Goal: Contribute content: Contribute content

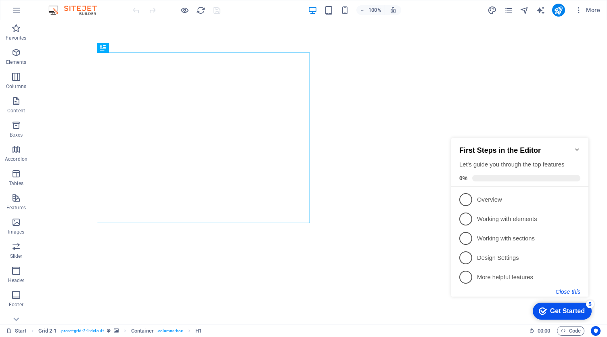
click at [573, 292] on button "Close this" at bounding box center [568, 291] width 25 height 6
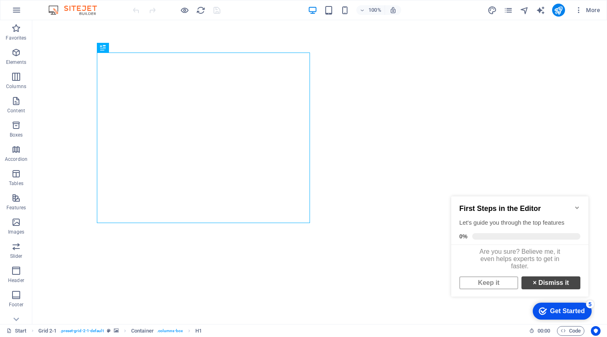
click at [560, 286] on link "× Dismiss it" at bounding box center [551, 282] width 59 height 13
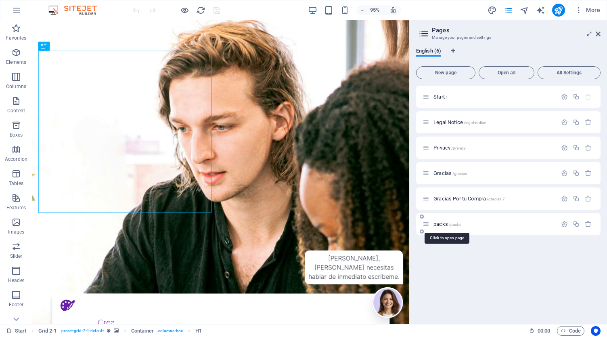
click at [438, 224] on span "packs /packs" at bounding box center [448, 224] width 28 height 6
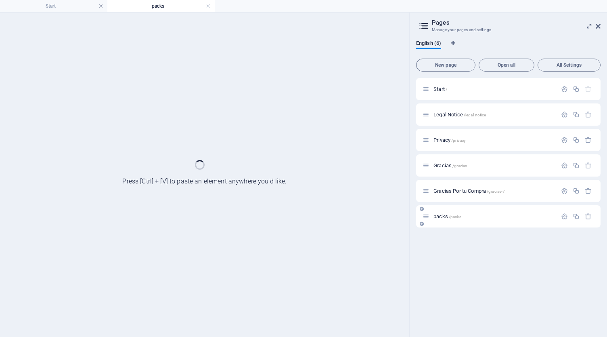
click at [438, 224] on div "packs /packs" at bounding box center [508, 216] width 185 height 22
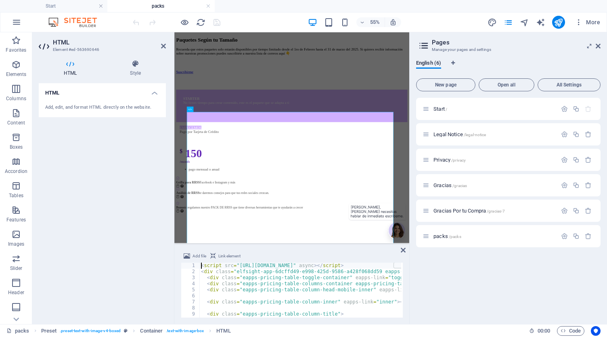
type textarea "<script src="https://static.elfsight.com/platform/platform.js" async></script> …"
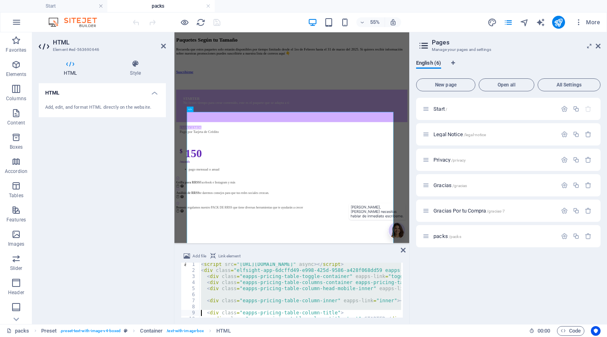
type textarea "<div class="eapps-pricing-table-column-title-text">STARTER</div>"
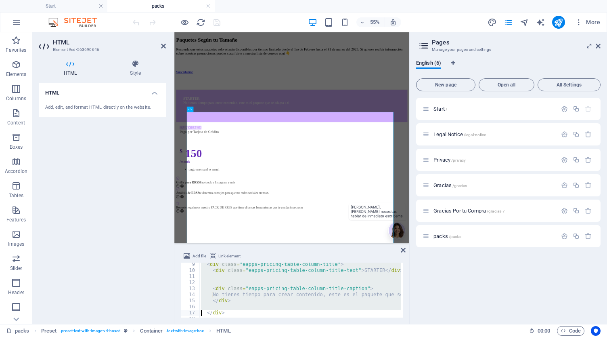
type textarea "</a>"
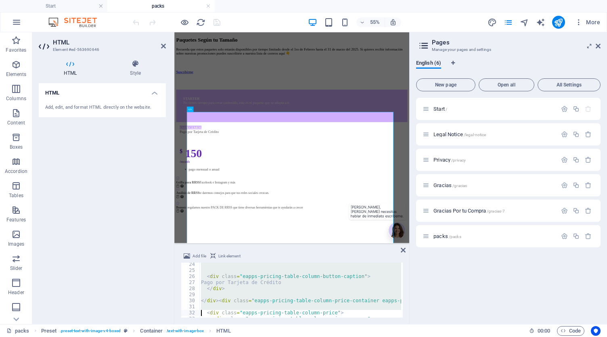
type textarea "<div class="eapps-pricing-table-column-price-wrapper">"
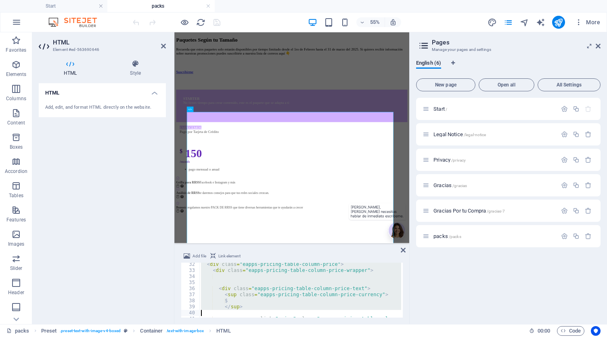
type textarea "</div>"
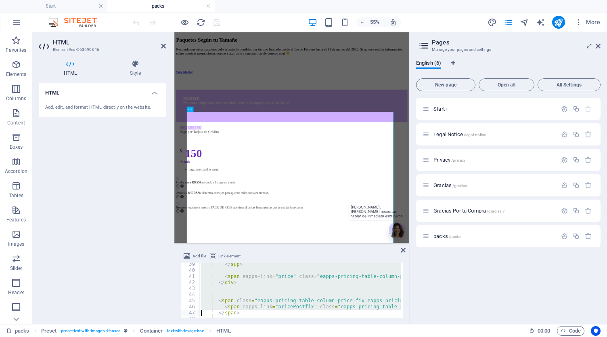
type textarea "</div>"
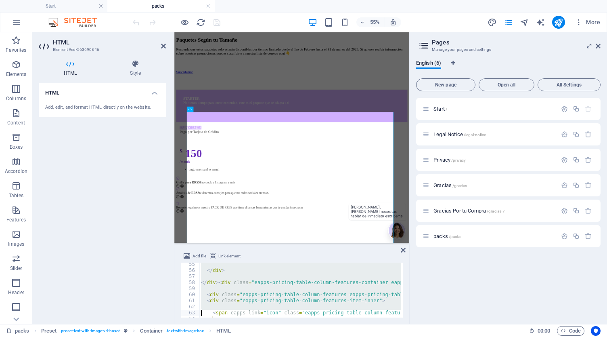
type textarea "<span eapps-link="icon" class="eapps-pricing-table-column-features-item-icon-co…"
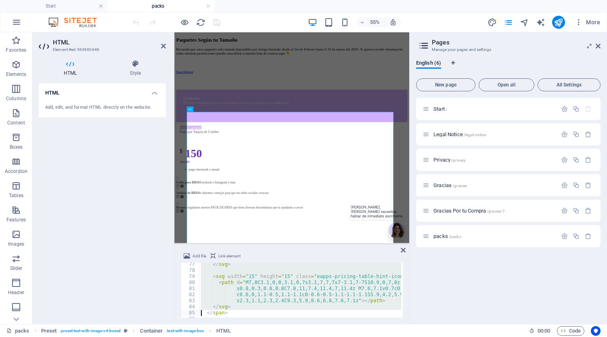
type textarea "<span eapps-link="icon" class="eapps-pricing-table-column-features-item-icon-co…"
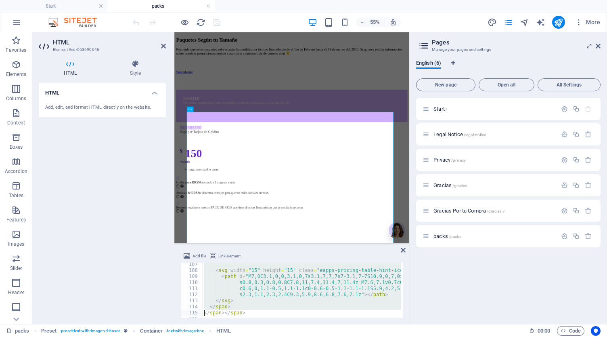
type textarea "<span eapps-link="icon" class="eapps-pricing-table-column-features-item-icon-co…"
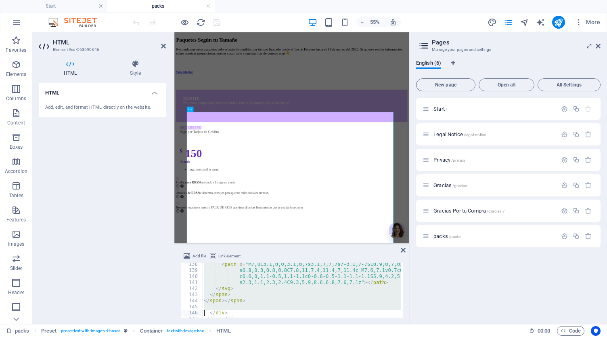
type textarea "</div></div>"
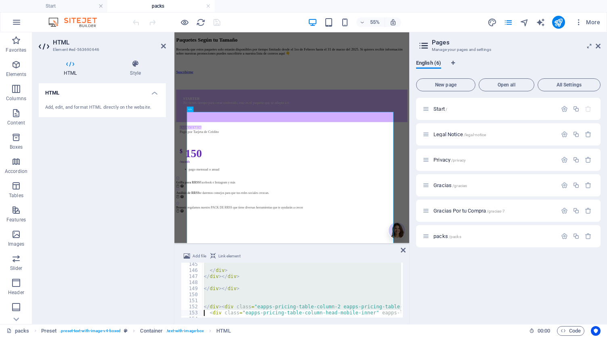
type textarea "<div class="eapps-pricing-table-column-title-text">BUSINESS</div>"
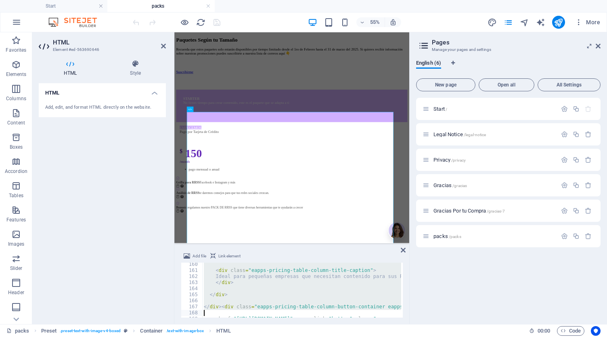
type textarea "</a>"
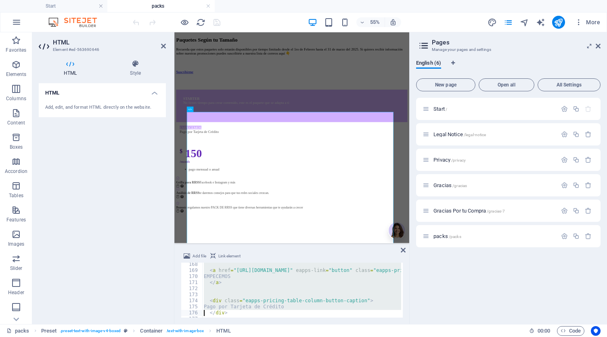
type textarea "<div class="eapps-pricing-table-column-price-wrapper">"
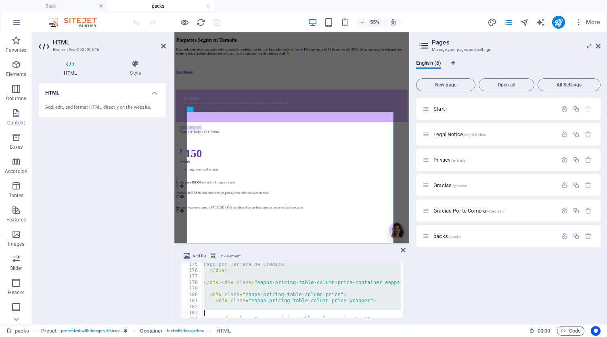
type textarea "</div>"
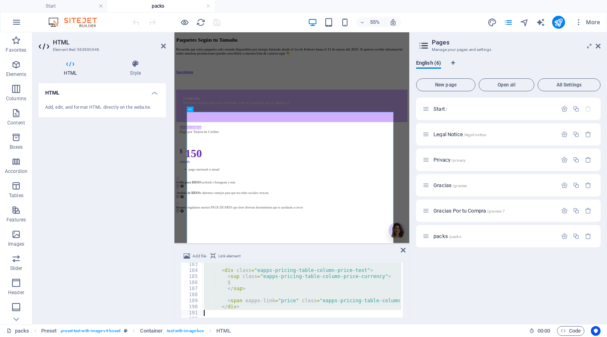
type textarea "</div>"
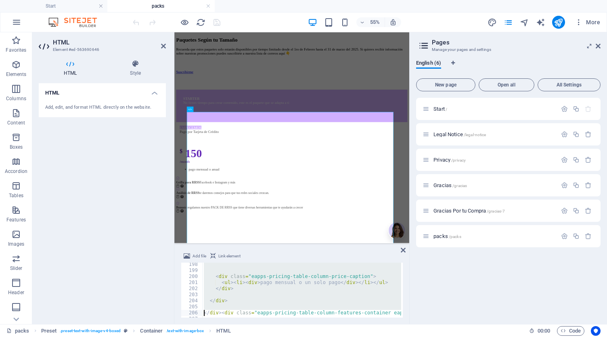
type textarea "<span eapps-link="icon" class="eapps-pricing-table-column-features-item-icon-co…"
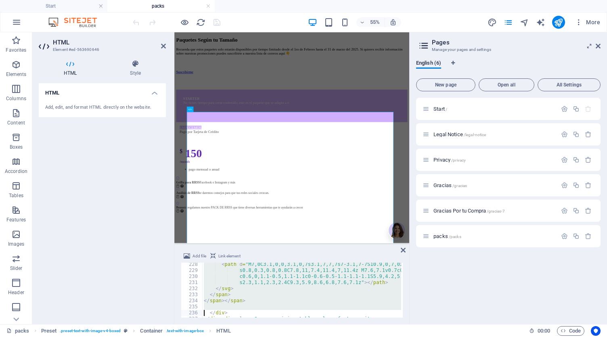
type textarea "<span eapps-link="icon" class="eapps-pricing-table-column-features-item-icon-co…"
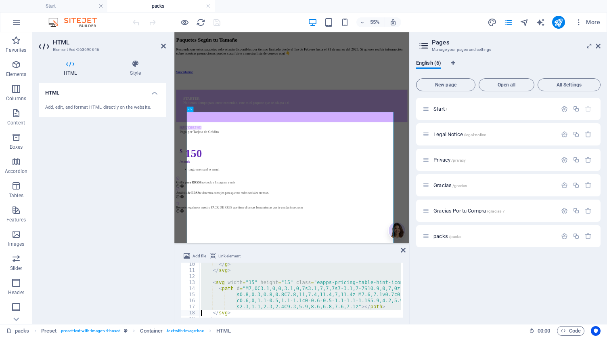
type textarea "<span eapps-link="icon" class="eapps-pricing-table-column-features-item-icon-co…"
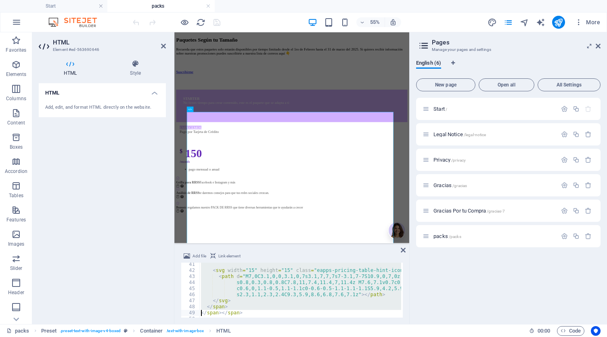
type textarea "<span eapps-link="icon" class="eapps-pricing-table-column-features-item-icon-co…"
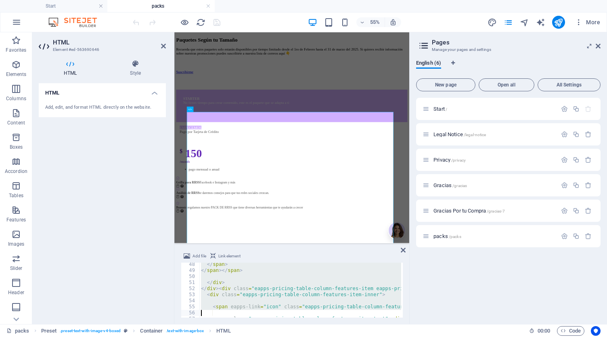
type textarea "<span eapps-link="icon" class="eapps-pricing-table-column-features-item-icon-co…"
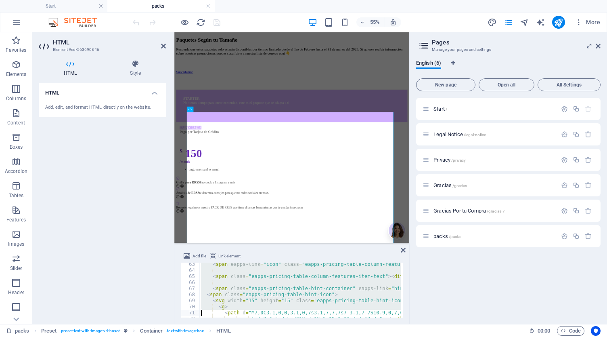
type textarea "</svg>"
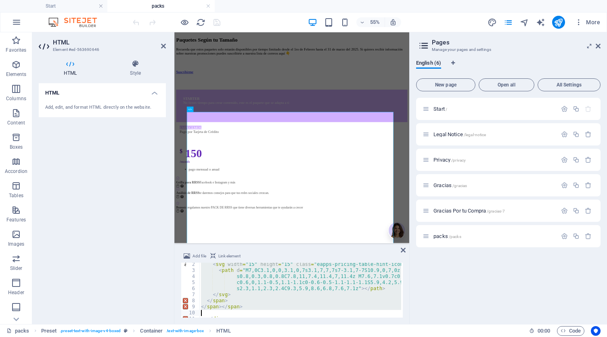
type textarea "</div></div>"
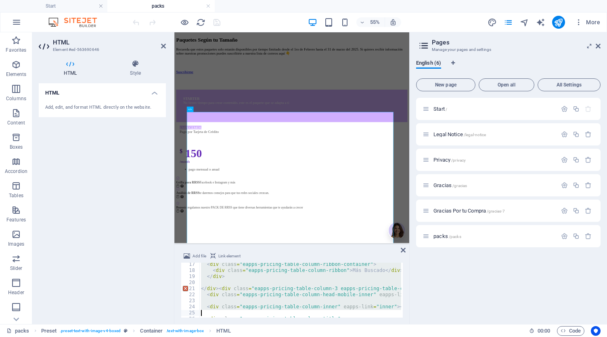
type textarea "<div class="eapps-pricing-table-column-title-text">ENTERPRISE</div>"
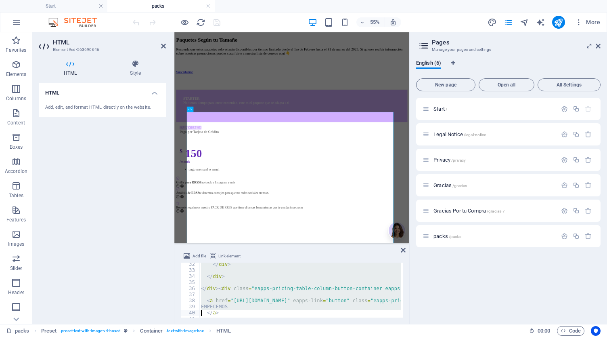
type textarea "</a>"
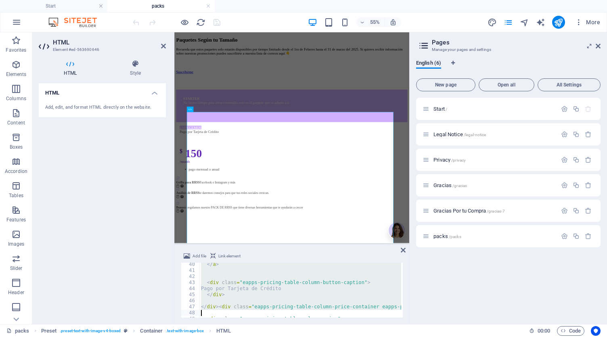
type textarea "<div class="eapps-pricing-table-column-price-wrapper">"
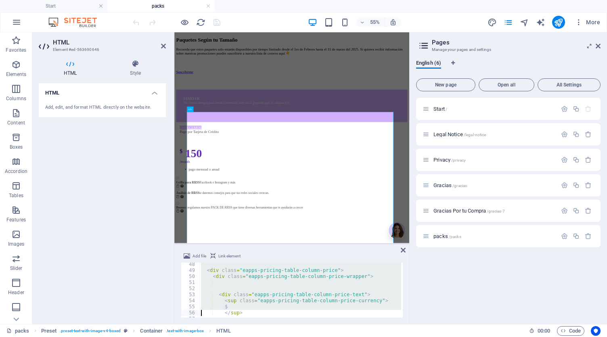
type textarea "</div>"
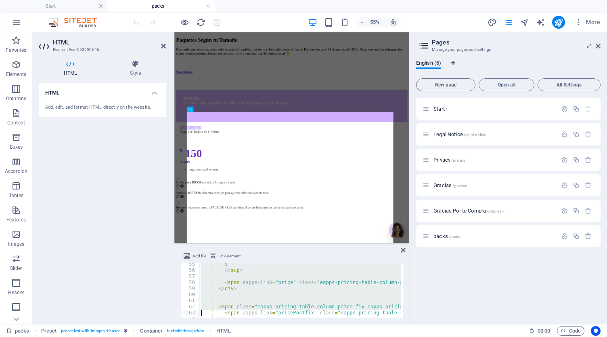
type textarea "</div>"
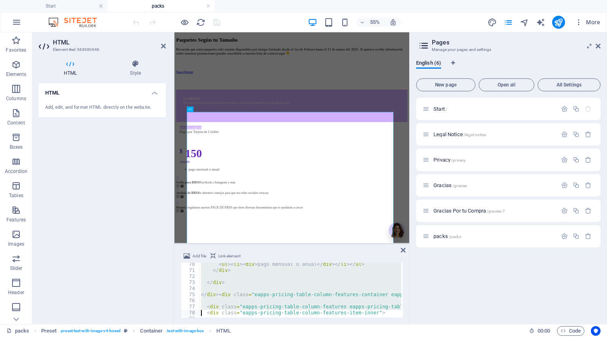
type textarea "<span eapps-link="icon" class="eapps-pricing-table-column-features-item-icon-co…"
type textarea "<span class="eapps-pricing-table-column-features-item-text"><div><strong>Ilimit…"
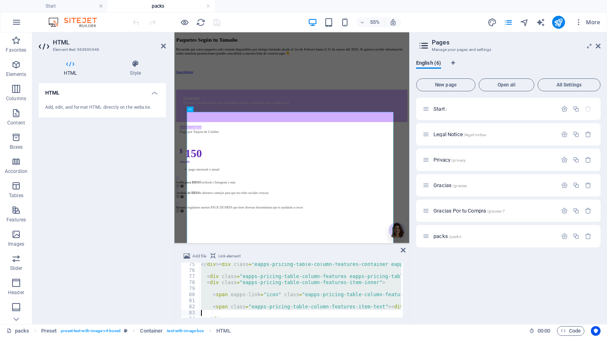
scroll to position [0, 0]
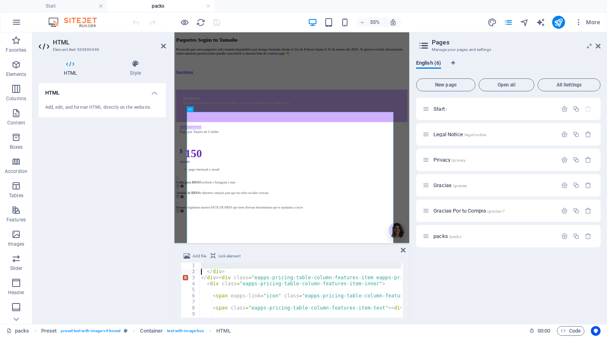
type textarea "<span eapps-link="icon" class="eapps-pricing-table-column-features-item-icon-co…"
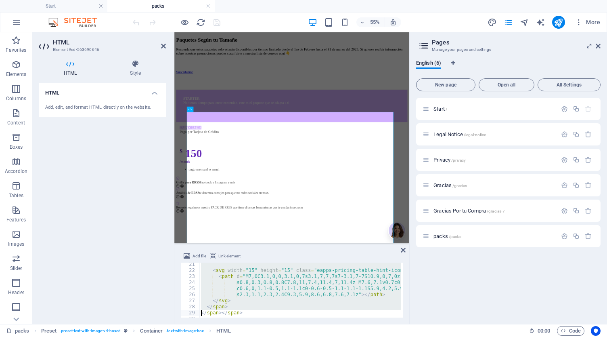
type textarea "<span eapps-link="icon" class="eapps-pricing-table-column-features-item-icon-co…"
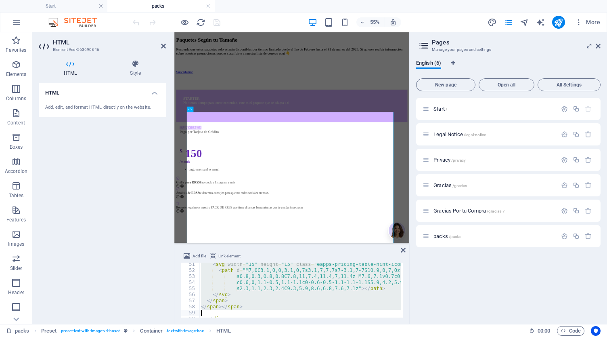
type textarea "<span eapps-link="icon" class="eapps-pricing-table-column-features-item-icon-co…"
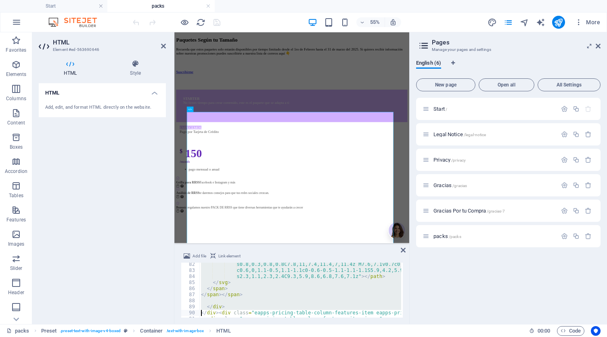
type textarea "<span eapps-link="icon" class="eapps-pricing-table-column-features-item-icon-co…"
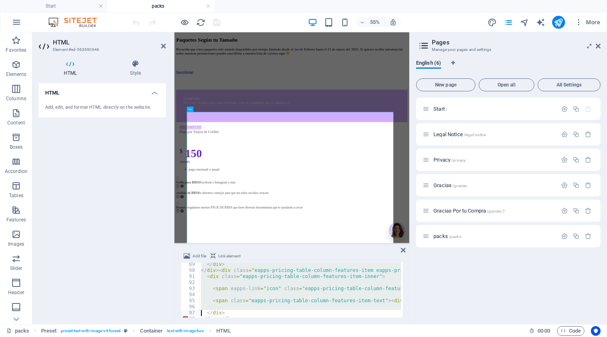
type textarea "</div></div>"
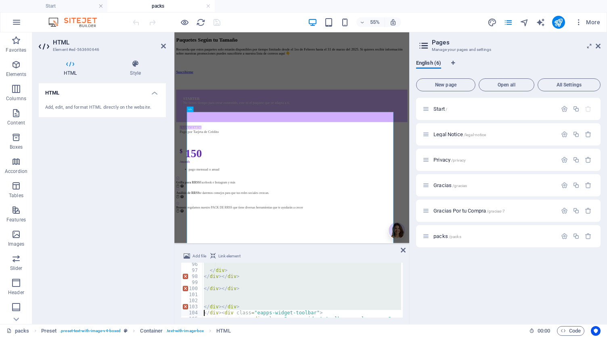
type textarea "<svg width="15px" height="15px" viewBox="0 0 15 15"> <path d="M9.3907705,9.8447…"
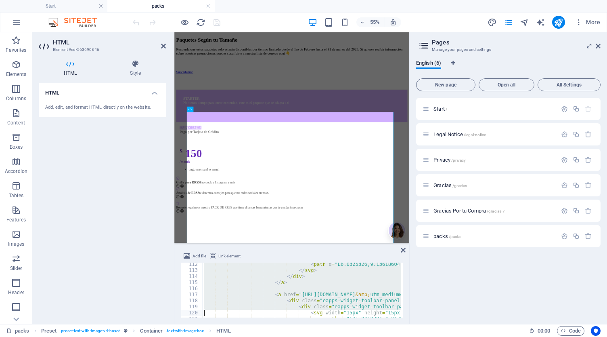
type textarea "<svg width="15px" height="15px" viewBox="0 0 15 15"> <path d="M11.8409658,5.083…"
type textarea "<svg width="12px" height="12px" viewBox="0 0 24 24"> <path id="XMLID_31_" d="M1…"
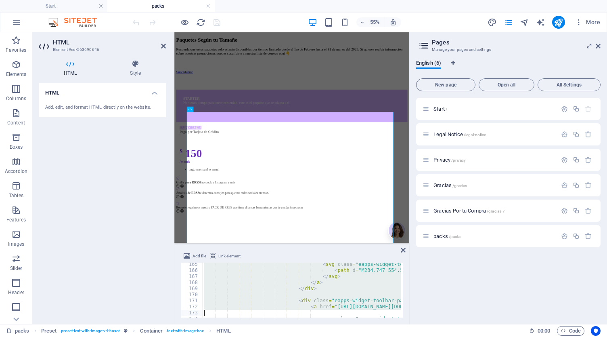
type textarea "<svg class="eapps-widget-toolbar-panel-share-block-actions-item-icon" viewBox="…"
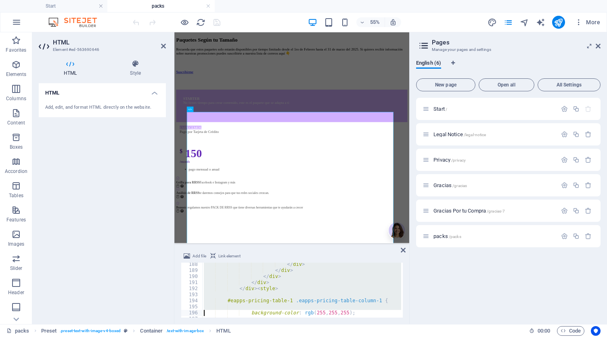
type textarea "background-color: rgb(255, 255, 255);"
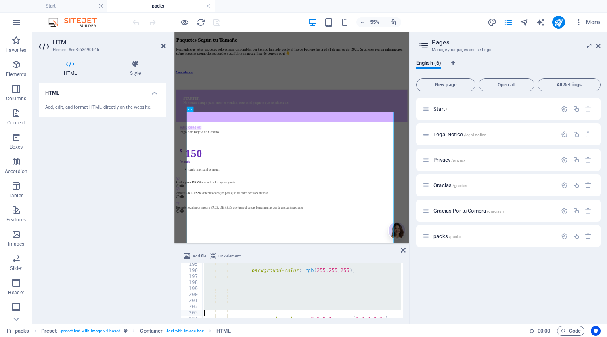
type textarea "z-index: 2;"
type textarea "}"
type textarea "color: rgb(255, 255, 255);"
type textarea "font-size: 16px;"
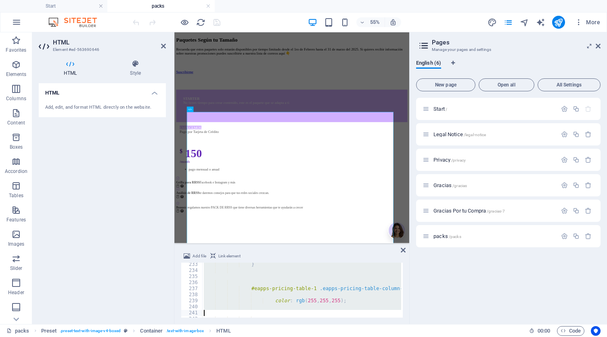
type textarea "font-weight: bold;"
type textarea "}"
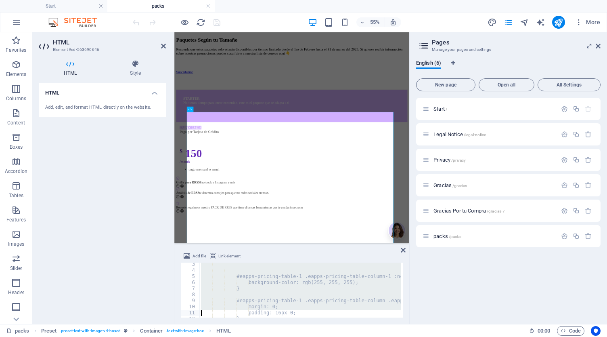
type textarea "}"
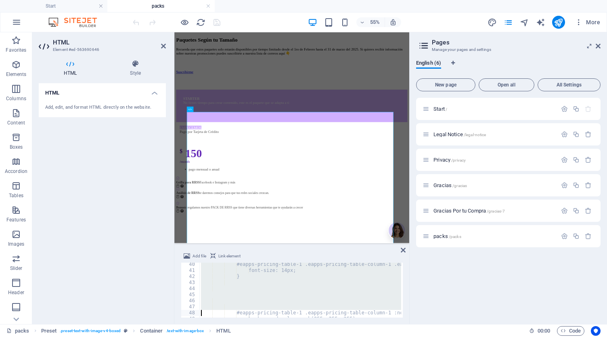
type textarea "}"
type textarea "font-size: 50px;"
type textarea "font-weight: bold;"
type textarea "}"
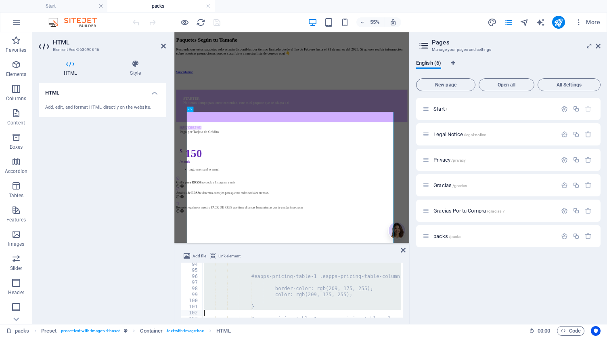
type textarea "background: rgb(209, 175, 255);"
type textarea "}"
type textarea "background-color: rgb(255, 255, 255);"
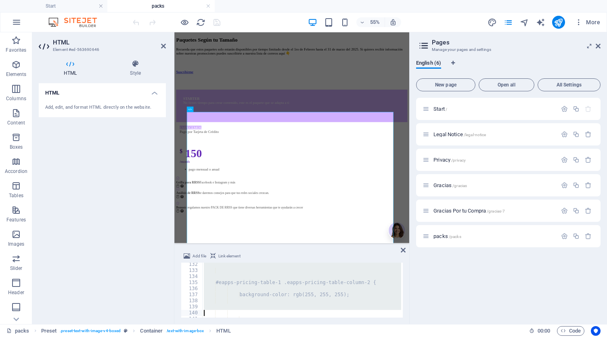
type textarea "box-shadow: 0 0 0 1px rgba(0, 0, 0, 0.05), 0 6px 20px rgba(0,0,0,.15);"
type textarea "}"
type textarea "color: rgb(255, 255, 255);"
type textarea "font-size: 16px;"
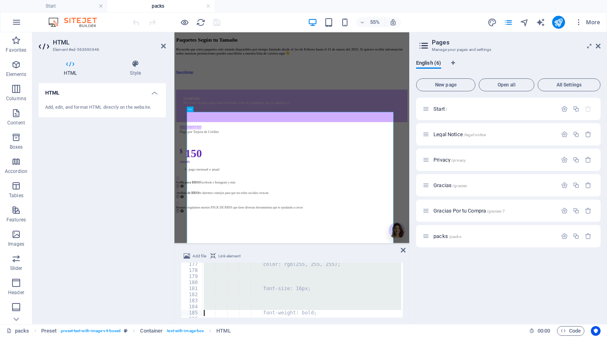
type textarea "font-weight: bold;"
type textarea "}"
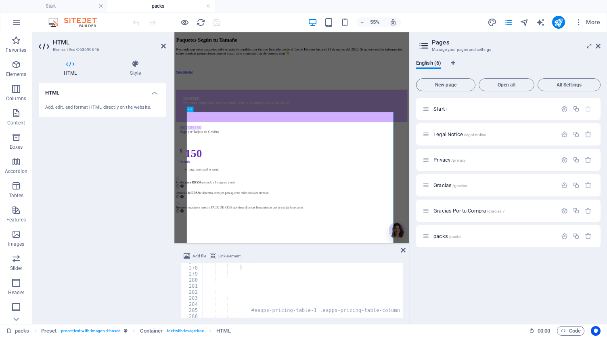
scroll to position [2109, 0]
click at [313, 311] on div "#eapps-pricing-table-1 .eapps-pricing-table-column-3 { margin-top: 20px; margin…" at bounding box center [436, 293] width 468 height 65
type textarea "</style><style></style></div>"
type textarea "#eapps-pricing-table-1 .eapps-pricing-table-column-3 {"
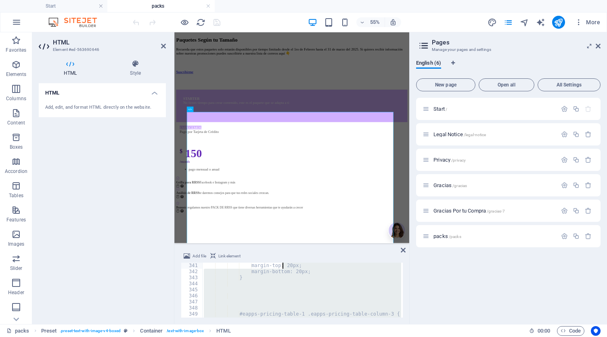
type textarea "#eapps-pricing-table-1 .eapps-pricing-table-column-1 {"
type textarea "color: rgb(56, 22, 102);"
type textarea "#eapps-pricing-table-1 .eapps-pricing-table-column-3 .eapps-pricing-table-colum…"
type textarea "#eapps-pricing-table-1 .eapps-pricing-table-column-3 :not(.eapps-pricing-table-…"
type textarea "#eapps-pricing-table-1 .eapps-pricing-table-column-3 .eapps-pricing-table-colum…"
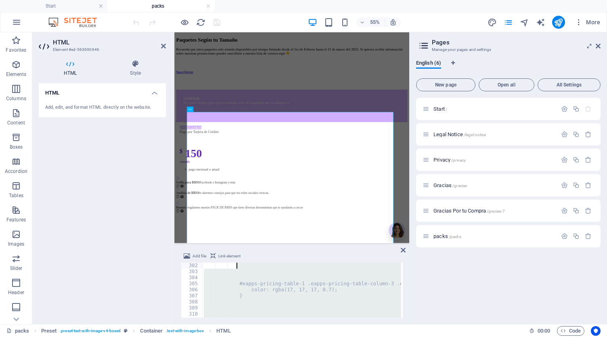
type textarea "color: rgb(255, 255, 255);"
type textarea "#eapps-pricing-table-1 .eapps-pricing-table-column-3 .eapps-pricing-table-colum…"
type textarea "font-style: normal;"
type textarea "font-weight: bold;"
type textarea "#eapps-pricing-table-1 .eapps-pricing-table-column-3 .eapps-pricing-table-colum…"
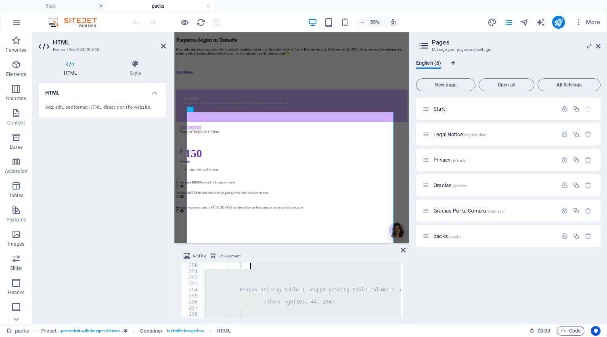
type textarea "#eapps-pricing-table-1 .eapps-pricing-table-column-3 .eapps-pricing-table-colum…"
type textarea "#eapps-pricing-table-1 .eapps-pricing-table-column-3 :not(.eapps-pricing-table-…"
type textarea "#eapps-pricing-table-1 .eapps-pricing-table-column-3 .eapps-pricing-table-colum…"
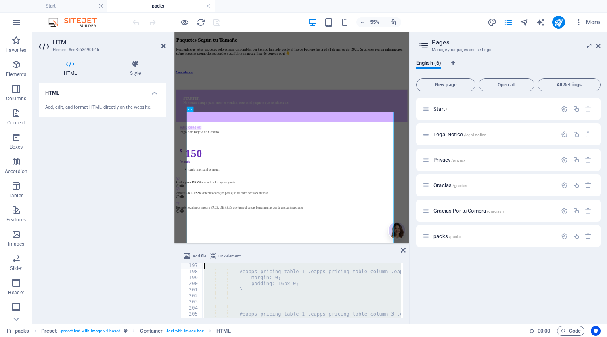
type textarea "#eapps-pricing-table-1 .eapps-pricing-table-column-3 :not(.eapps-pricing-table-…"
type textarea "#eapps-pricing-table-1 .eapps-pricing-table-column-3 .eapps-pricing-table-colum…"
type textarea "font-style: normal;"
type textarea "font-weight: bold;"
type textarea "font-size: 16px;"
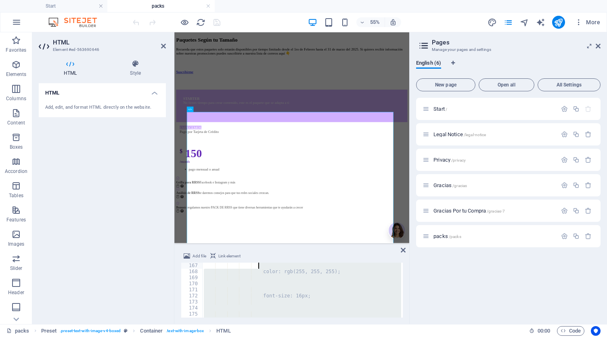
type textarea "#eapps-pricing-table-1 .eapps-pricing-table-column-3 .eapps-pricing-table-colum…"
type textarea "}"
type textarea "box-shadow: 0 0 0 1px rgba(0, 0, 0, 0.05);"
type textarea "#eapps-pricing-table-1 .eapps-pricing-table-column-3 {"
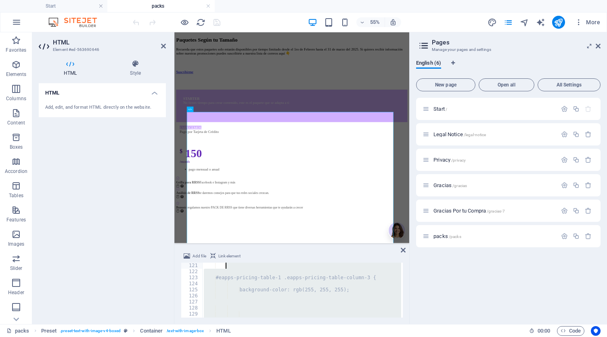
type textarea "color: rgb(103, 44, 184);"
type textarea "#eapps-pricing-table-1 .eapps-pricing-table-column-2 .eapps-pricing-table-colum…"
type textarea "#eapps-pricing-table-1 .eapps-pricing-table-column-2 :not(.eapps-pricing-table-…"
type textarea "#eapps-pricing-table-1 .eapps-pricing-table-column-2 .eapps-pricing-table-colum…"
type textarea "color: rgb(255, 255, 255);"
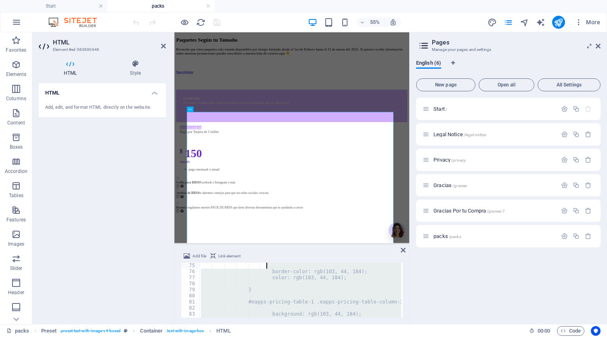
type textarea "#eapps-pricing-table-1 .eapps-pricing-table-column-2 .eapps-pricing-table-colum…"
type textarea "font-style: normal;"
type textarea "font-weight: bold;"
type textarea "#eapps-pricing-table-1 .eapps-pricing-table-column-2 .eapps-pricing-table-colum…"
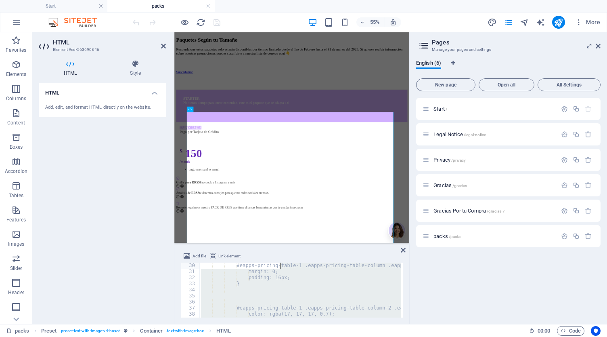
type textarea "#eapps-pricing-table-1 .eapps-pricing-table-column-2 :not(.eapps-pricing-table-…"
type textarea "#eapps-pricing-table-1 .eapps-pricing-table-column-2 .eapps-pricing-table-colum…"
type textarea "#eapps-pricing-table-1 .eapps-pricing-table-column-2 .eapps-pricing-table-hint-…"
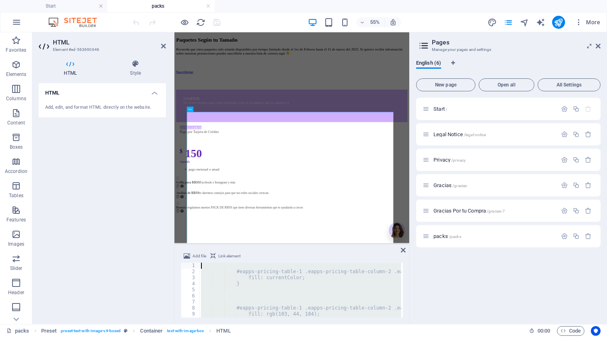
scroll to position [0, 0]
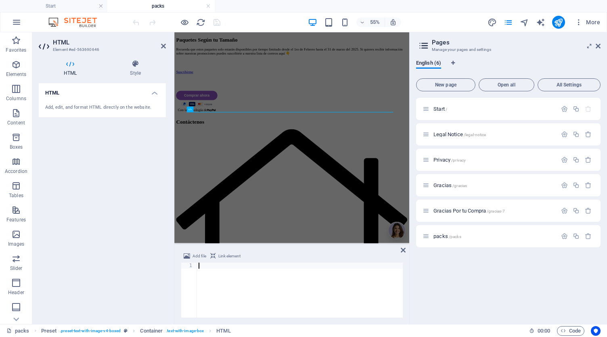
type textarea "<div class="elfsight-app-d2f7f160-b6a8-428f-9777-bd16c1ed6f85" data-elfsight-ap…"
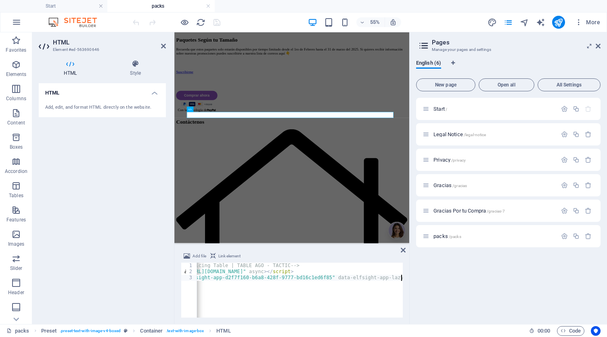
click at [227, 26] on div "55% More" at bounding box center [367, 22] width 472 height 13
click at [215, 21] on icon "save" at bounding box center [216, 22] width 9 height 9
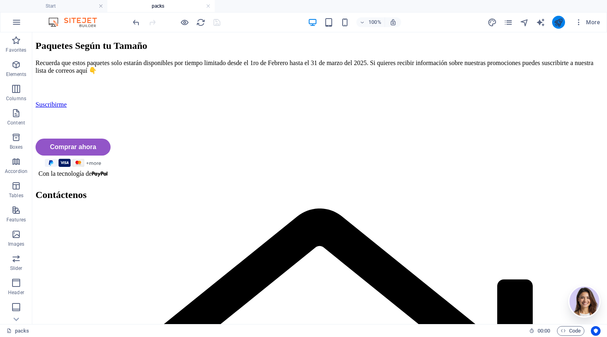
click at [560, 27] on button "publish" at bounding box center [558, 22] width 13 height 13
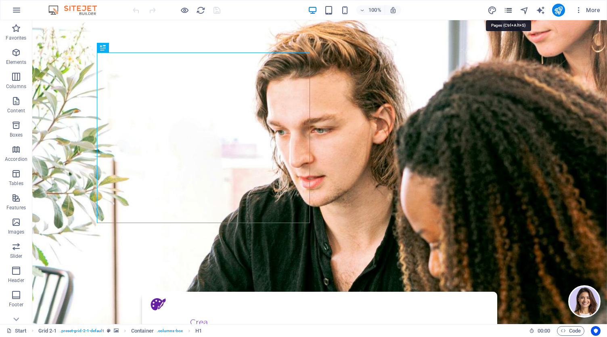
click at [0, 0] on icon "pages" at bounding box center [0, 0] width 0 height 0
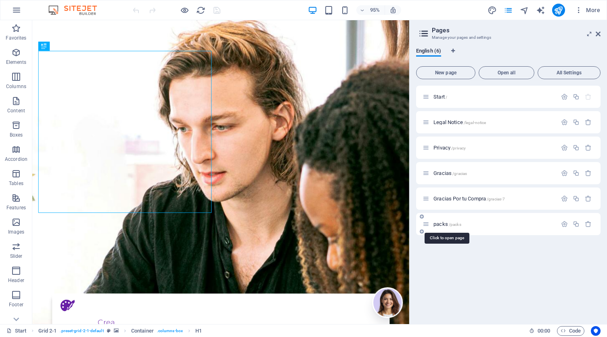
click at [445, 222] on span "packs /packs" at bounding box center [448, 224] width 28 height 6
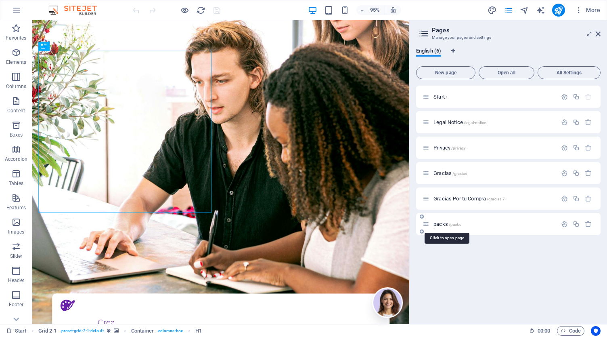
click at [445, 222] on div "packs /packs" at bounding box center [508, 224] width 185 height 22
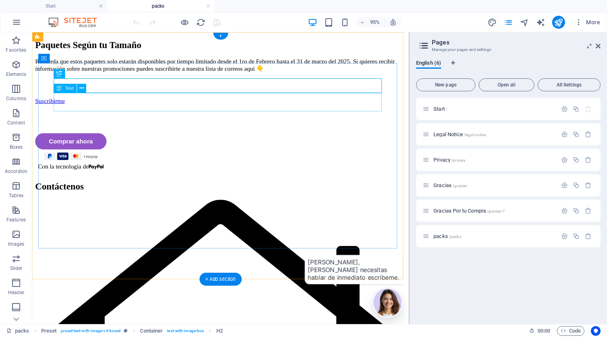
click at [125, 74] on div "Recuerda que estos paquetes solo estarán disponibles por tiempo limitado desde …" at bounding box center [231, 66] width 390 height 15
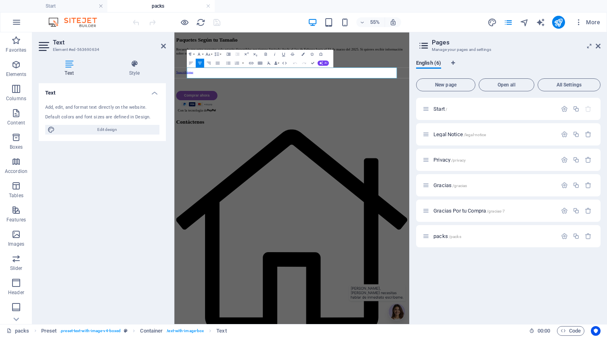
click at [121, 109] on div "Add, edit, and format text directly on the website." at bounding box center [102, 107] width 114 height 7
drag, startPoint x: 572, startPoint y: 104, endPoint x: 171, endPoint y: 90, distance: 401.2
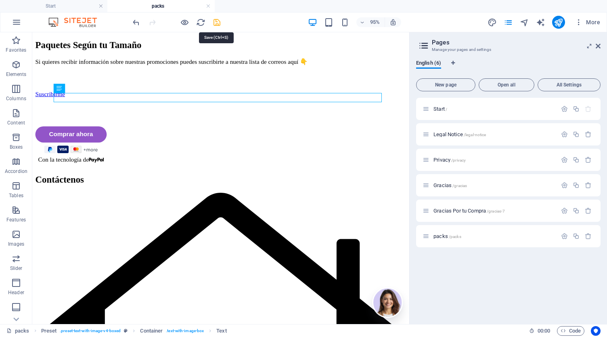
click at [216, 23] on icon "save" at bounding box center [216, 22] width 9 height 9
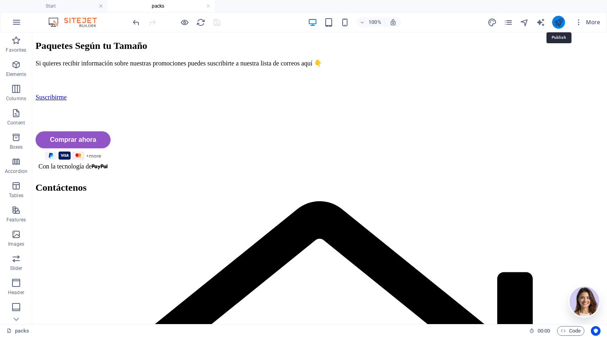
click at [561, 23] on icon "publish" at bounding box center [558, 22] width 9 height 9
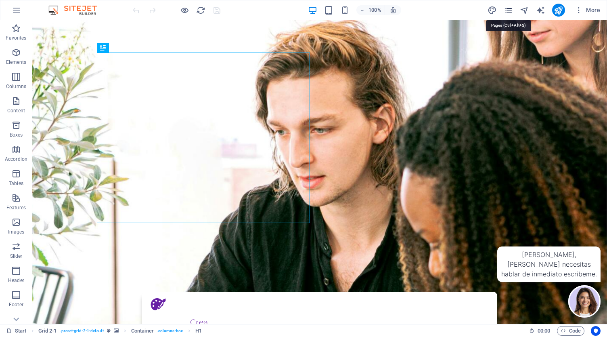
click at [0, 0] on icon "pages" at bounding box center [0, 0] width 0 height 0
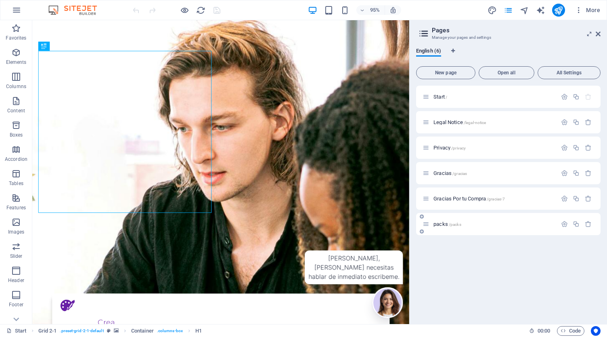
click at [453, 227] on div "packs /packs" at bounding box center [490, 223] width 134 height 9
click at [453, 222] on span "/packs" at bounding box center [455, 224] width 13 height 4
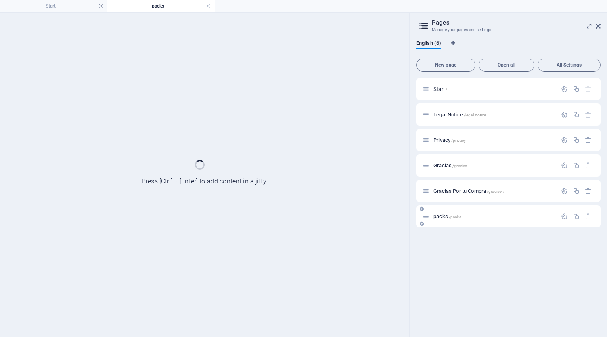
click at [453, 222] on div "packs /packs" at bounding box center [508, 216] width 185 height 22
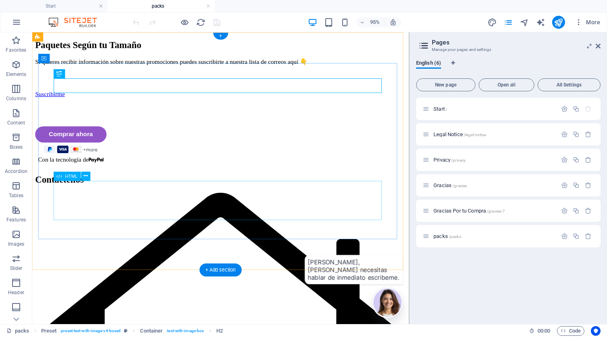
click at [327, 170] on div "Comprar ahora Con la tecnología de" at bounding box center [231, 150] width 390 height 39
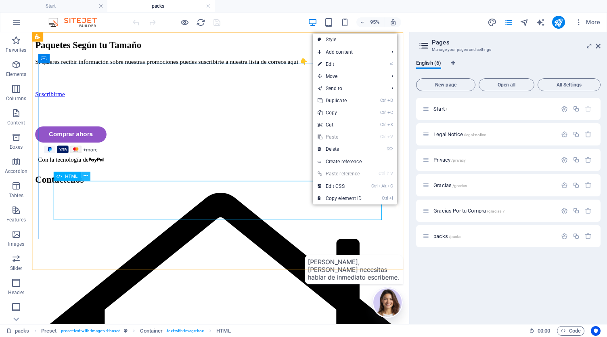
click at [86, 177] on icon at bounding box center [86, 176] width 4 height 8
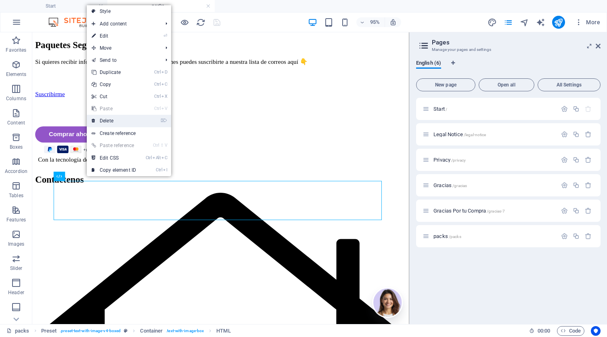
click at [112, 119] on link "⌦ Delete" at bounding box center [114, 121] width 54 height 12
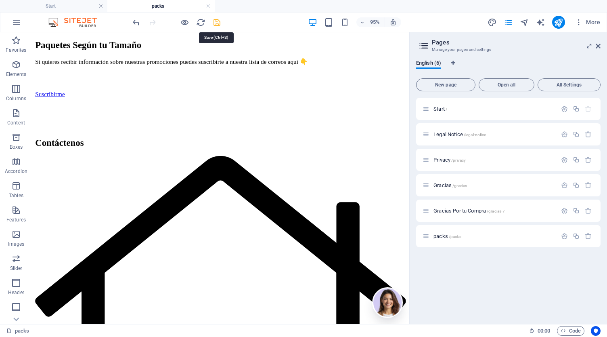
click at [217, 21] on icon "save" at bounding box center [216, 22] width 9 height 9
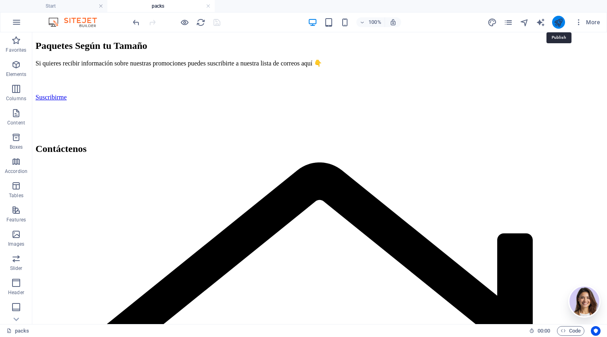
click at [562, 21] on icon "publish" at bounding box center [558, 22] width 9 height 9
